Goal: Find specific page/section: Find specific page/section

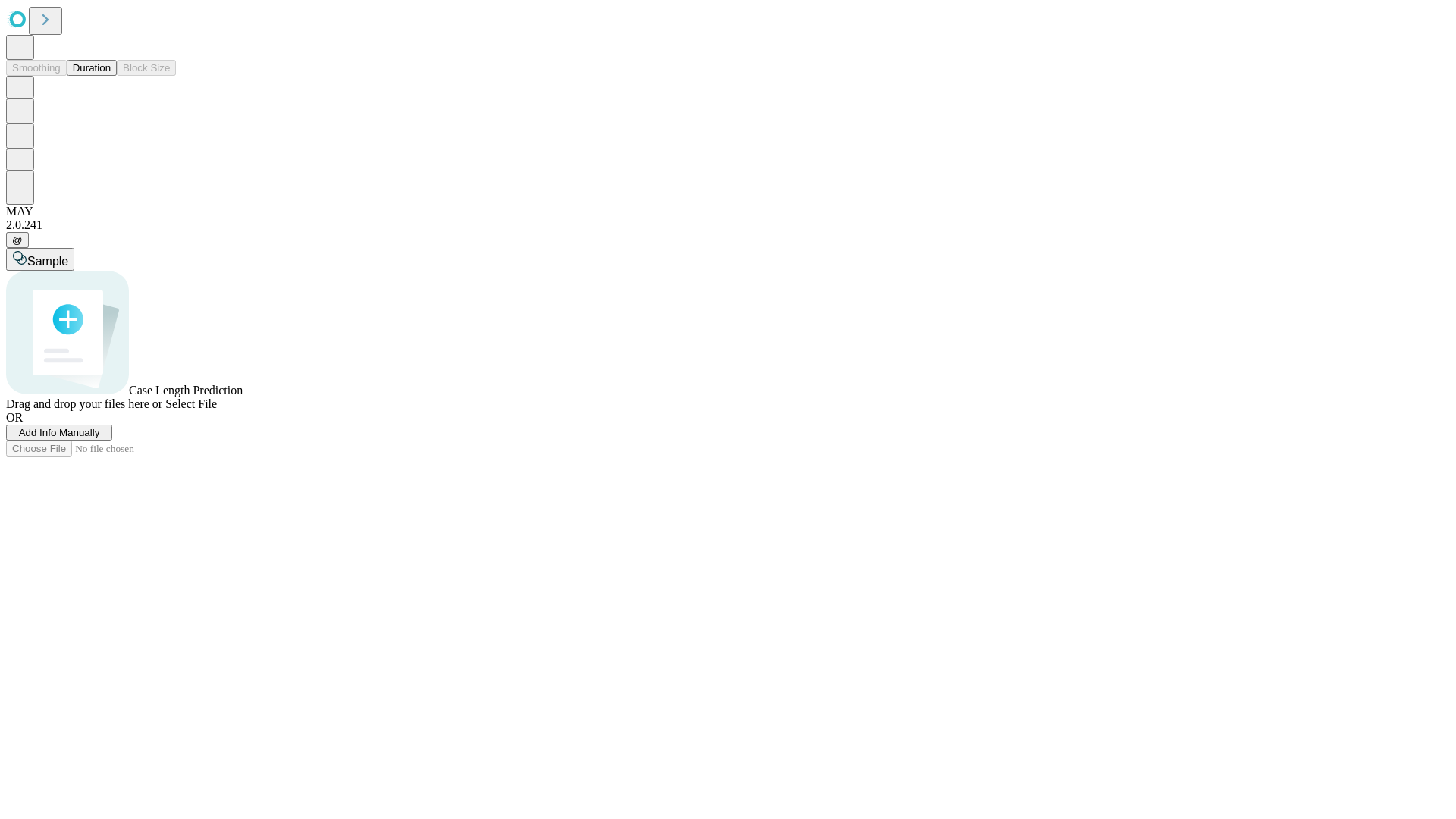
click at [111, 76] on button "Duration" at bounding box center [92, 68] width 50 height 16
click at [217, 410] on span "Select File" at bounding box center [191, 403] width 52 height 13
